Goal: Use online tool/utility

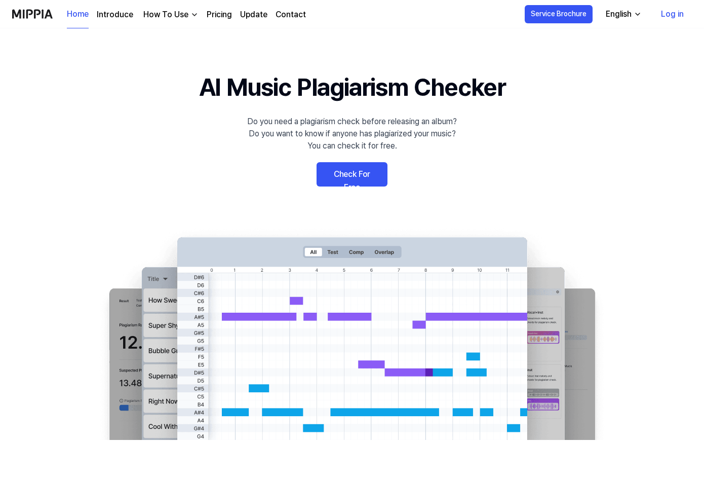
click at [331, 176] on link "Check For Free" at bounding box center [352, 174] width 71 height 24
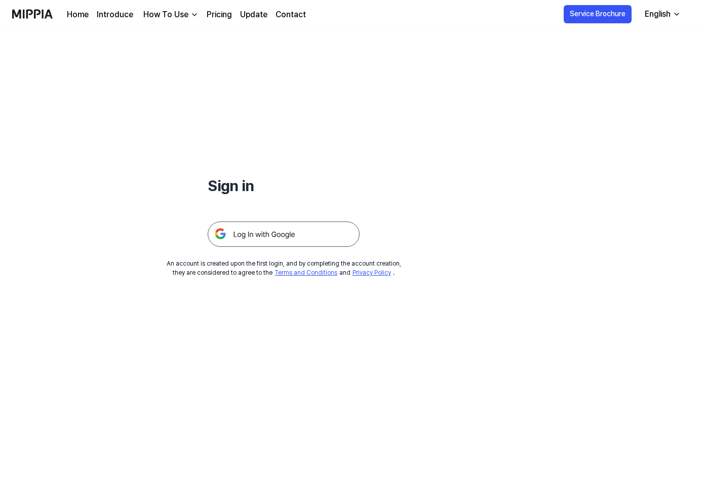
click at [245, 233] on img at bounding box center [284, 233] width 152 height 25
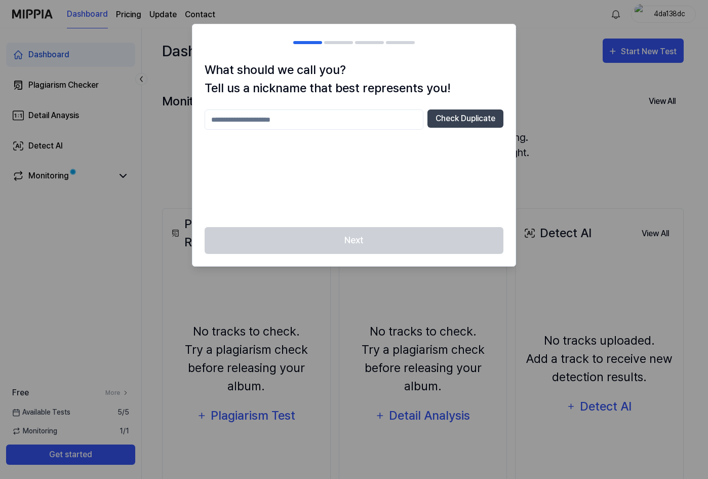
click at [376, 120] on input "text" at bounding box center [314, 119] width 219 height 20
type input "*******"
click at [387, 238] on div "Next" at bounding box center [353, 246] width 323 height 39
click at [467, 126] on button "Check Duplicate" at bounding box center [465, 118] width 76 height 18
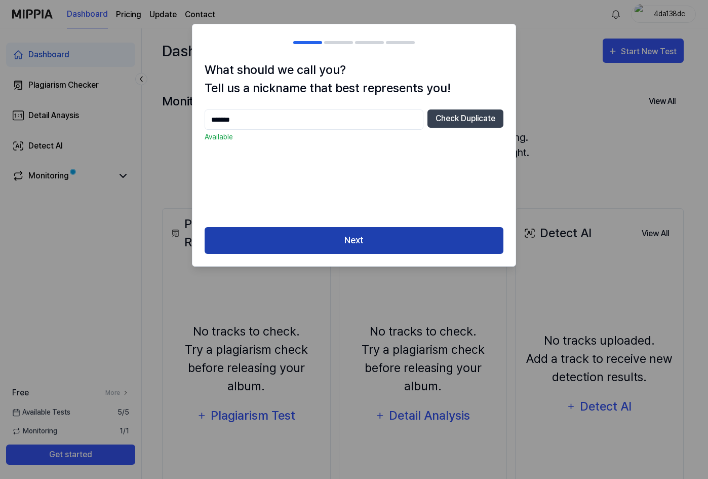
click at [387, 231] on button "Next" at bounding box center [354, 240] width 299 height 27
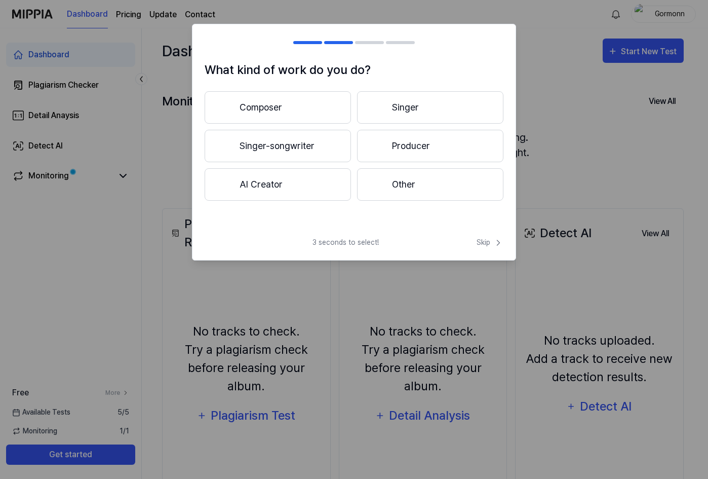
click at [286, 187] on button "AI Creator" at bounding box center [278, 184] width 146 height 32
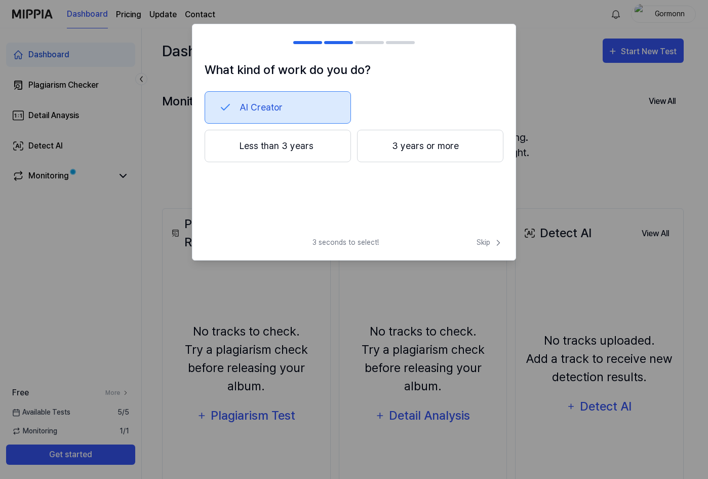
drag, startPoint x: 292, startPoint y: 151, endPoint x: 430, endPoint y: 204, distance: 148.4
click at [429, 203] on div "What kind of work do you do? AI Creator Less than 3 years 3 years or more" at bounding box center [353, 145] width 323 height 168
click at [485, 243] on span "Skip" at bounding box center [490, 242] width 27 height 11
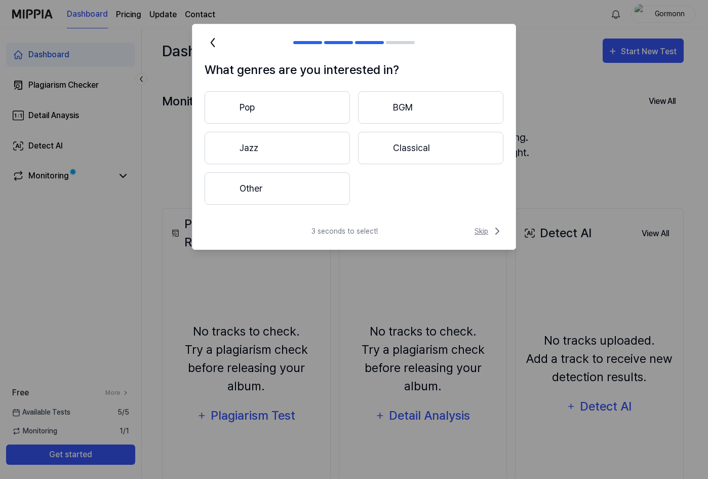
click at [490, 231] on span "Skip" at bounding box center [489, 231] width 29 height 12
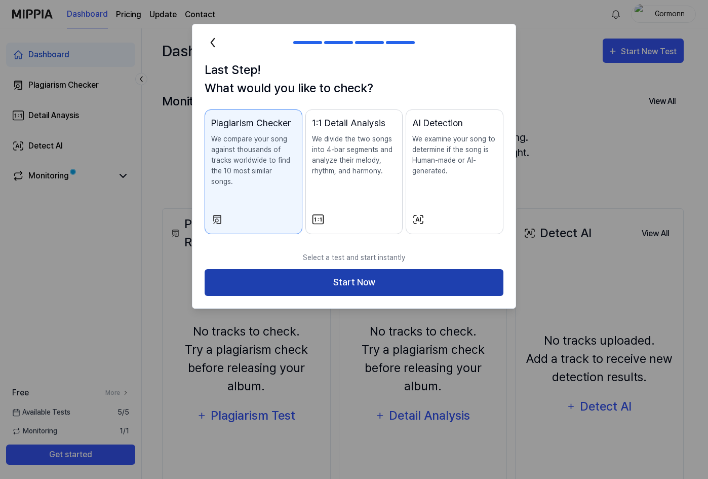
click at [332, 269] on button "Start Now" at bounding box center [354, 282] width 299 height 27
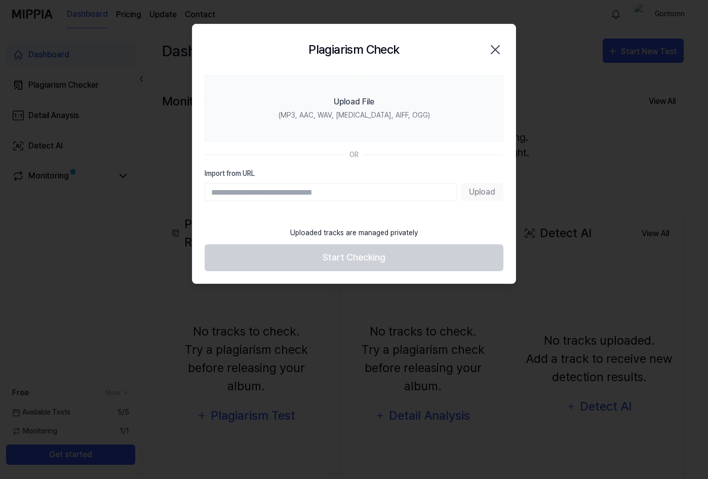
paste input "**********"
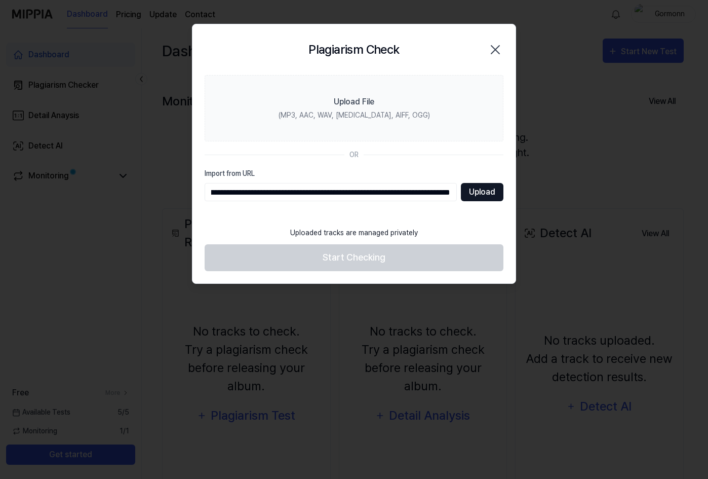
type input "**********"
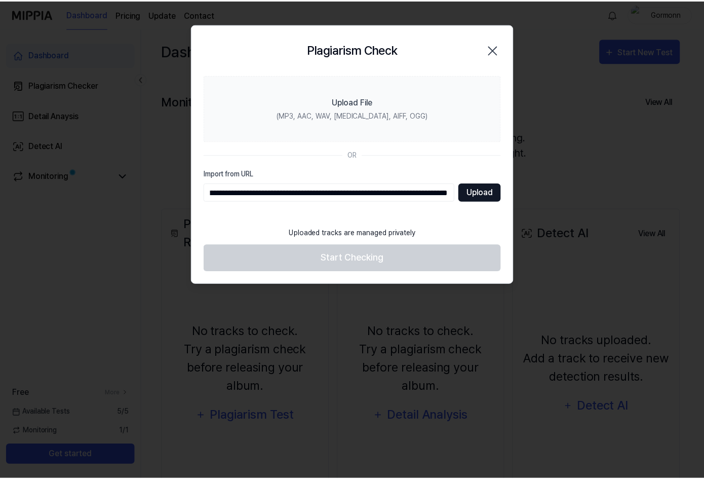
scroll to position [0, 0]
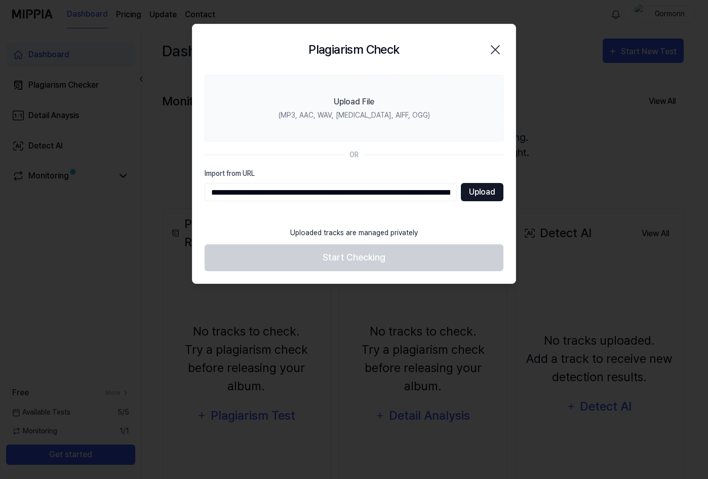
click at [469, 189] on button "Upload" at bounding box center [482, 192] width 43 height 18
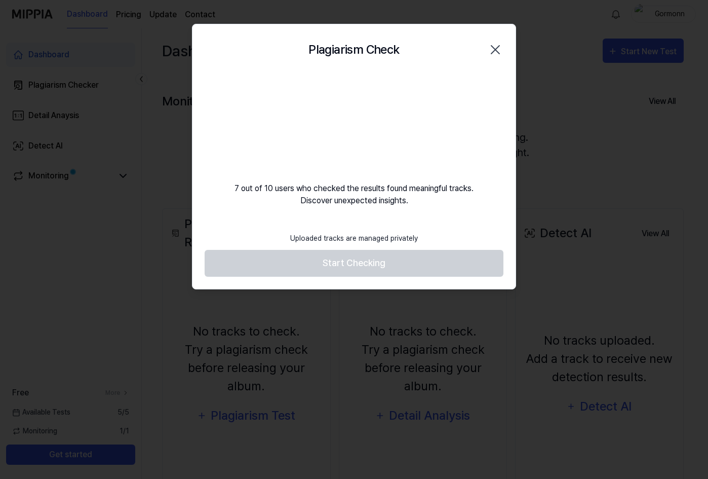
click at [317, 256] on footer "Uploaded tracks are managed privately Start Checking" at bounding box center [354, 252] width 299 height 50
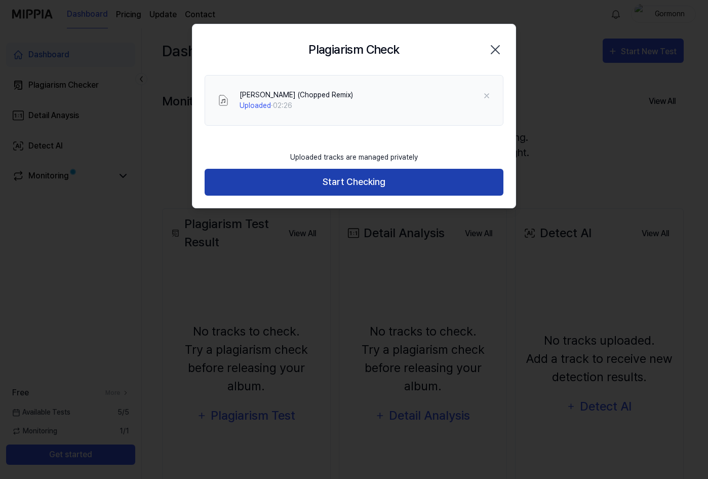
click at [310, 178] on button "Start Checking" at bounding box center [354, 182] width 299 height 27
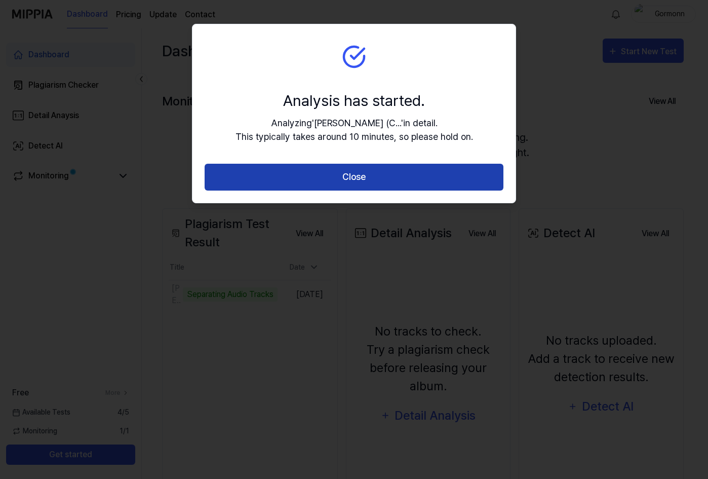
click at [245, 185] on button "Close" at bounding box center [354, 177] width 299 height 27
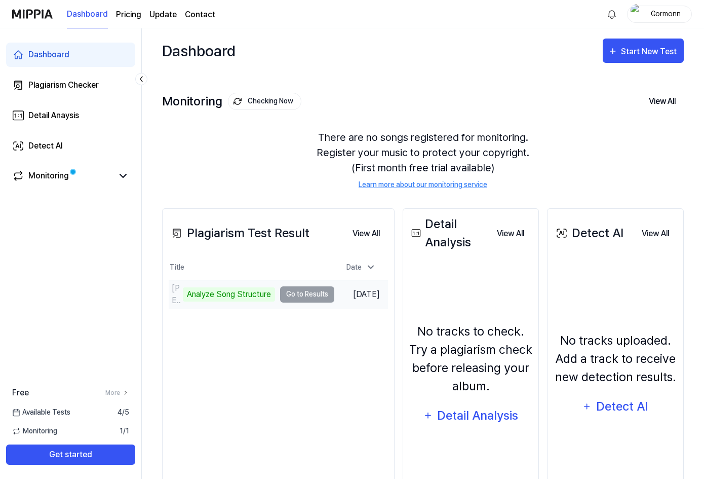
click at [305, 293] on td "[PERSON_NAME] (Chopped Remix) Analyze Song Structure Go to Results" at bounding box center [252, 294] width 166 height 28
